Goal: Task Accomplishment & Management: Manage account settings

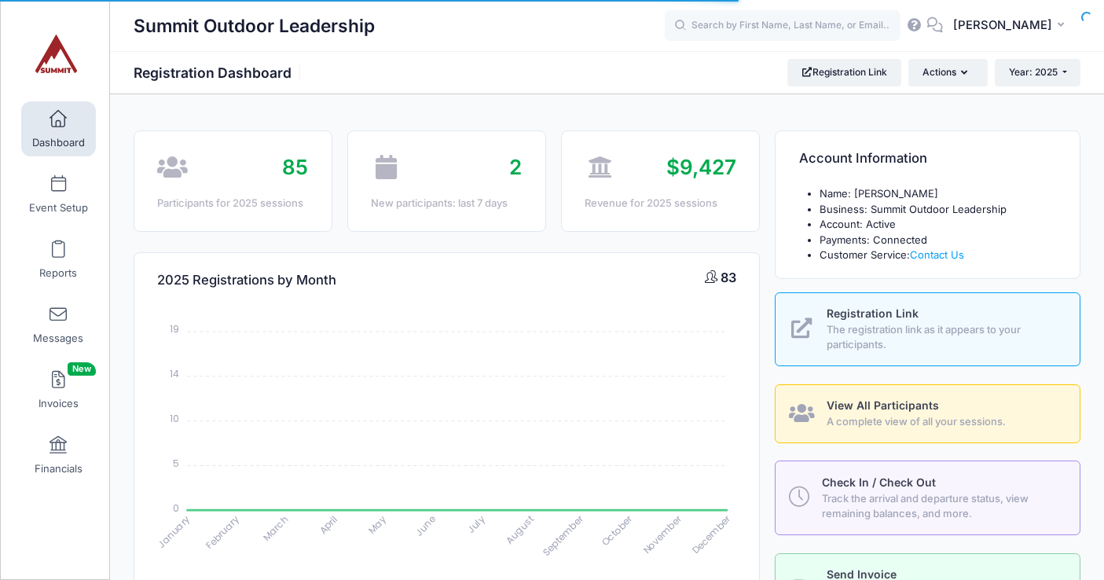
select select
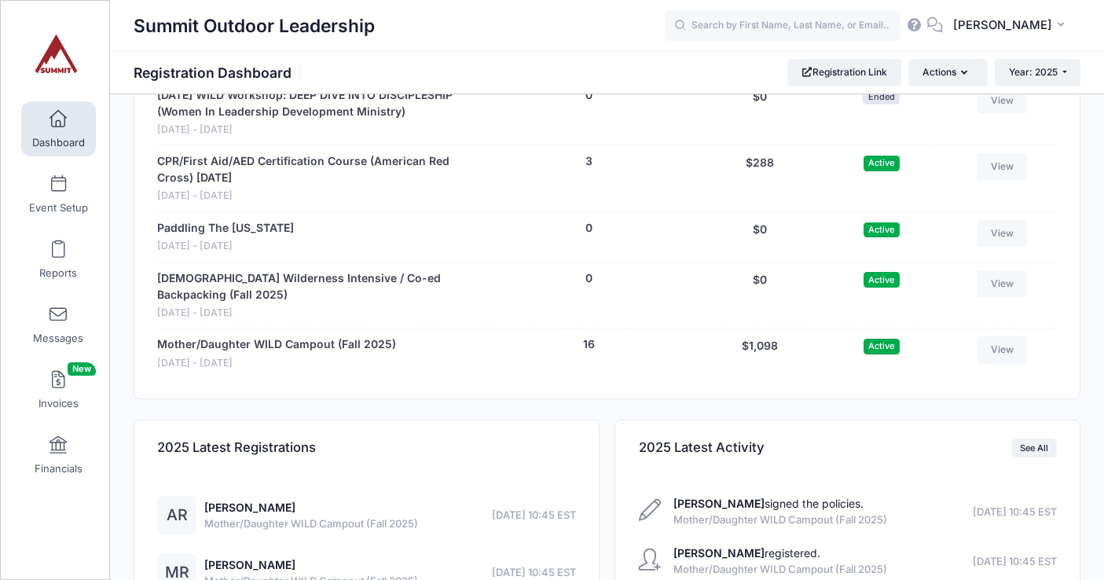
scroll to position [1621, 0]
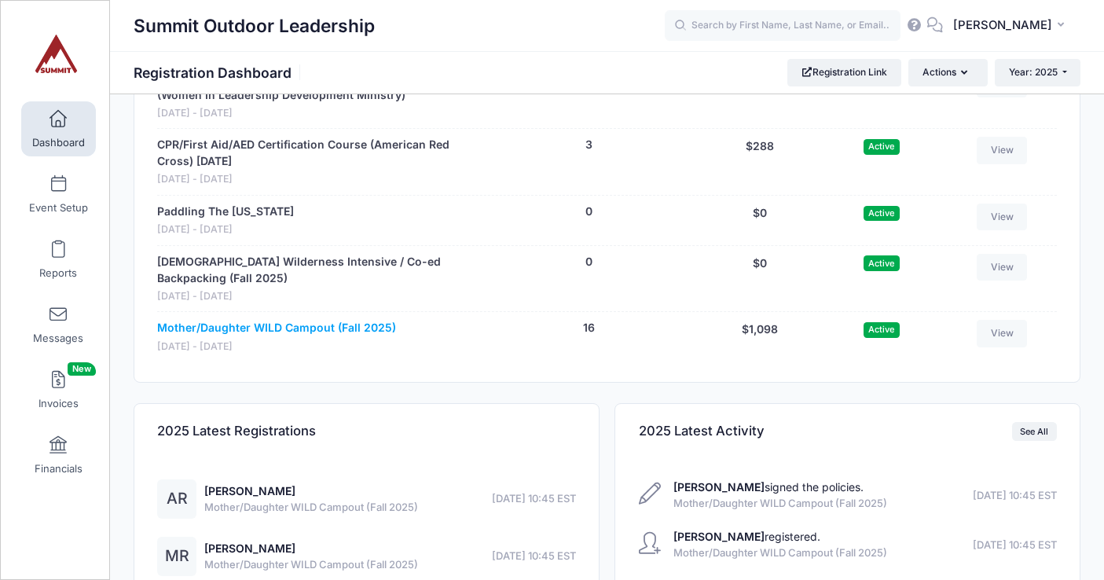
click at [327, 329] on link "Mother/Daughter WILD Campout (Fall 2025)" at bounding box center [276, 328] width 239 height 17
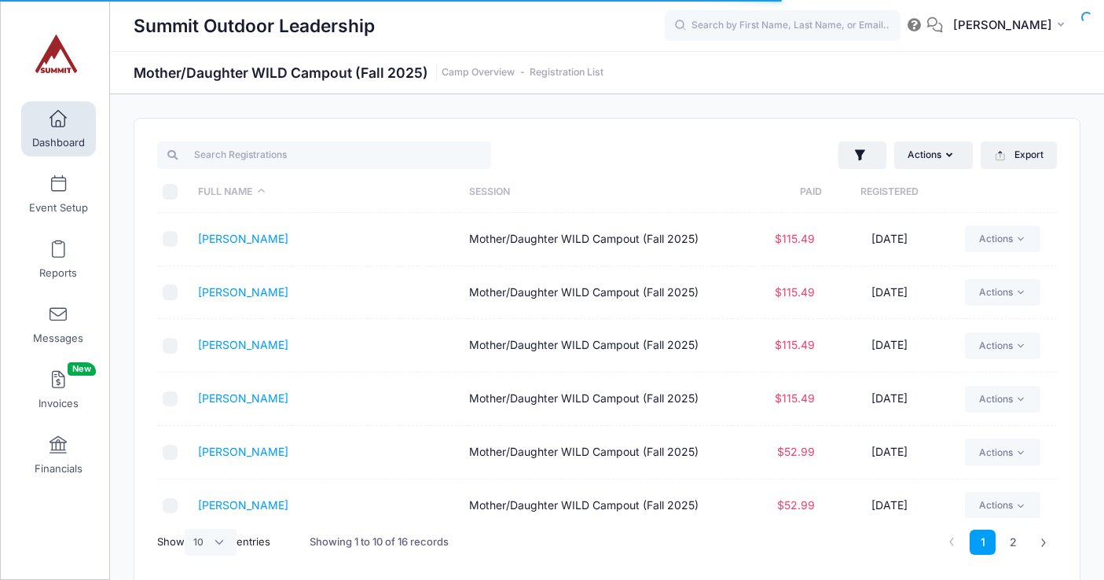
select select "10"
